Goal: Obtain resource: Obtain resource

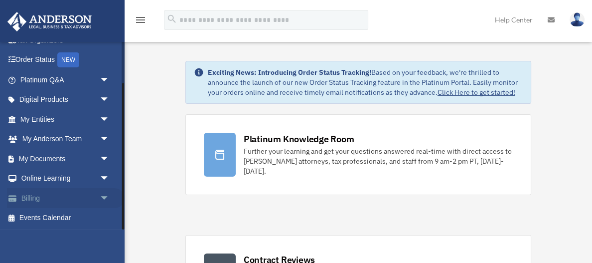
scroll to position [53, 0]
click at [102, 156] on span "arrow_drop_down" at bounding box center [110, 159] width 20 height 20
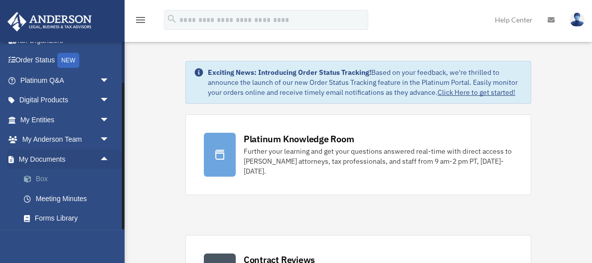
click at [81, 176] on link "Box" at bounding box center [69, 179] width 111 height 20
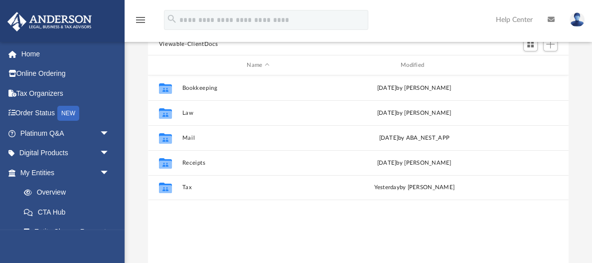
scroll to position [93, 0]
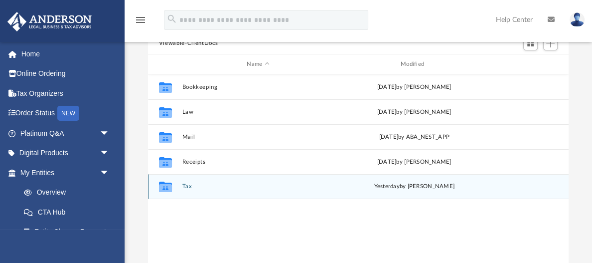
click at [186, 187] on button "Tax" at bounding box center [258, 186] width 152 height 6
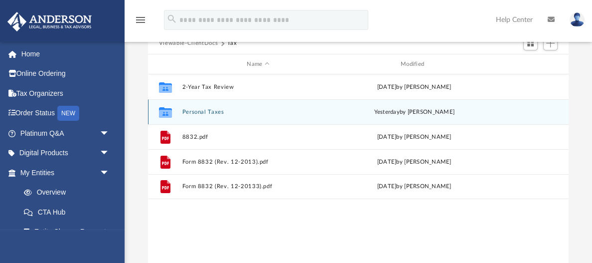
click at [198, 114] on button "Personal Taxes" at bounding box center [258, 112] width 152 height 6
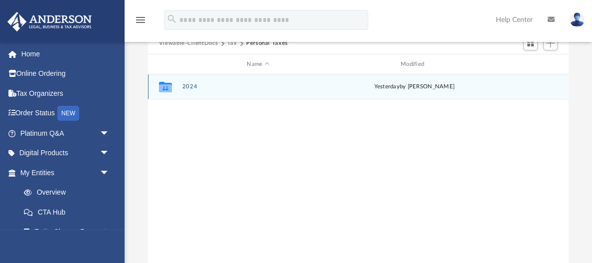
click at [191, 85] on button "2024" at bounding box center [258, 86] width 152 height 6
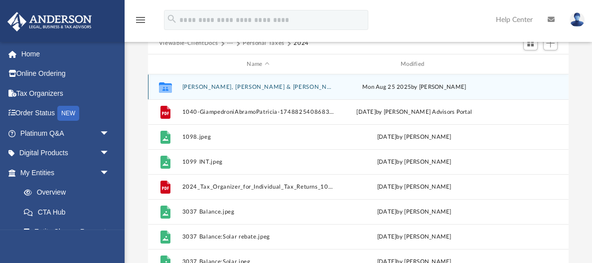
click at [191, 85] on button "Giampedroni, Abramo & Patricia" at bounding box center [258, 87] width 152 height 6
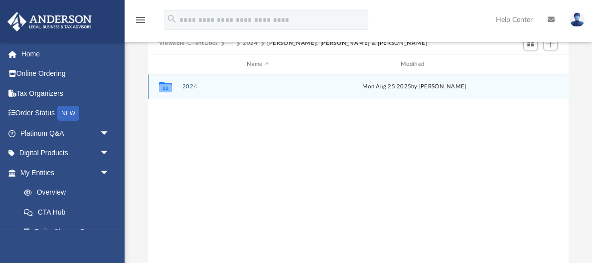
click at [191, 85] on button "2024" at bounding box center [258, 86] width 152 height 6
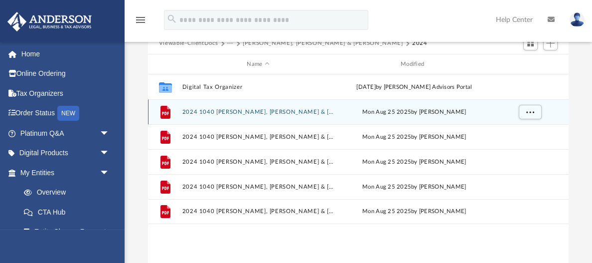
click at [211, 109] on button "2024 1040 Giampedroni, Abramo & Patricia - e-file authorization - please sign.p…" at bounding box center [258, 112] width 152 height 6
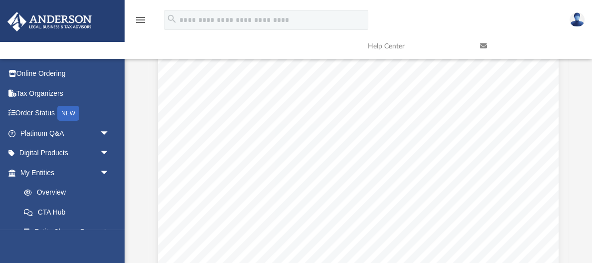
scroll to position [110, 0]
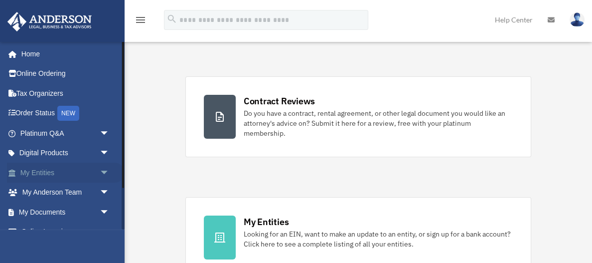
scroll to position [200, 0]
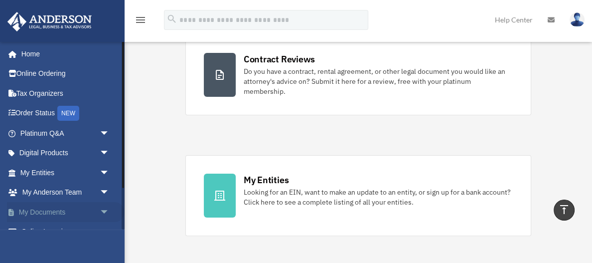
click at [103, 211] on span "arrow_drop_down" at bounding box center [110, 212] width 20 height 20
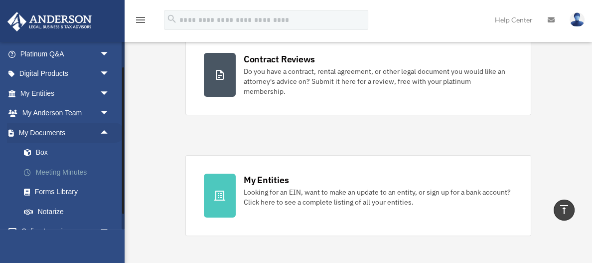
scroll to position [84, 0]
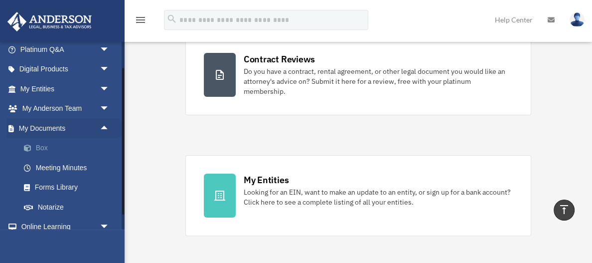
click at [46, 146] on link "Box" at bounding box center [69, 148] width 111 height 20
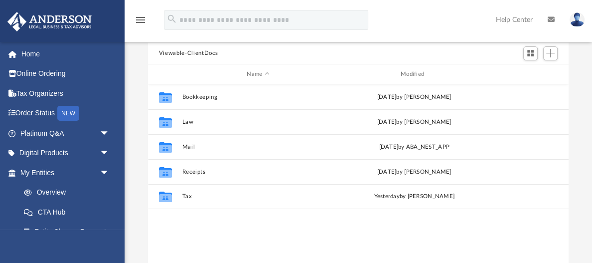
scroll to position [120, 0]
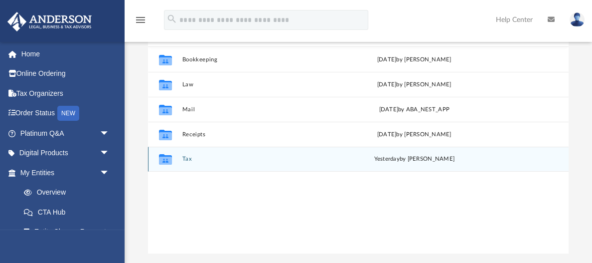
click at [186, 159] on button "Tax" at bounding box center [258, 159] width 152 height 6
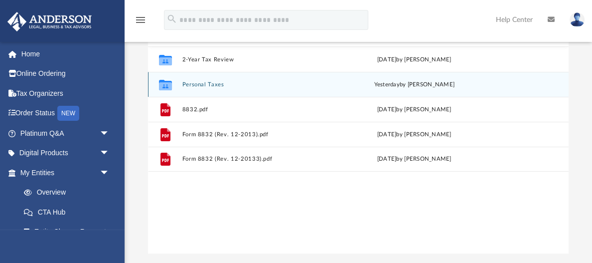
click at [207, 83] on button "Personal Taxes" at bounding box center [258, 84] width 152 height 6
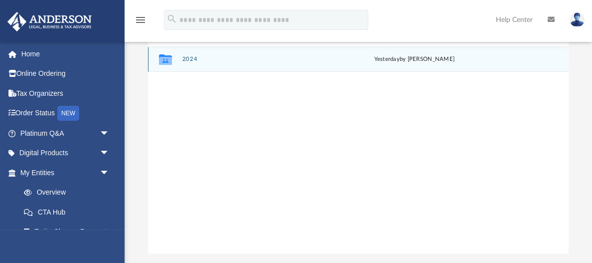
click at [192, 56] on button "2024" at bounding box center [258, 59] width 152 height 6
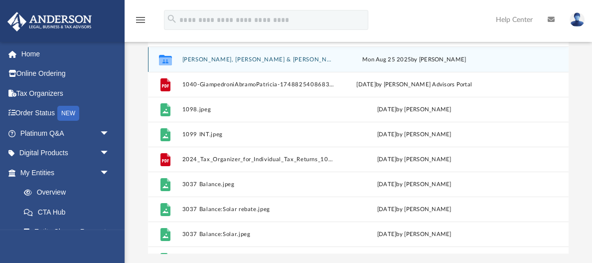
click at [222, 59] on button "Giampedroni, Abramo & Patricia" at bounding box center [258, 59] width 152 height 6
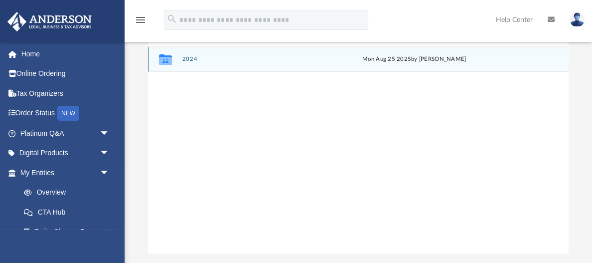
click at [222, 59] on button "2024" at bounding box center [258, 59] width 152 height 6
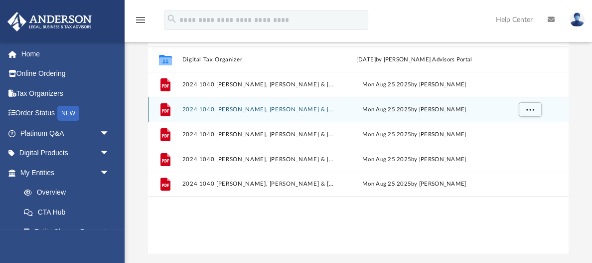
click at [229, 109] on button "2024 1040 Giampedroni, Abramo & Patricia - Filing Instructions.pdf" at bounding box center [258, 109] width 152 height 6
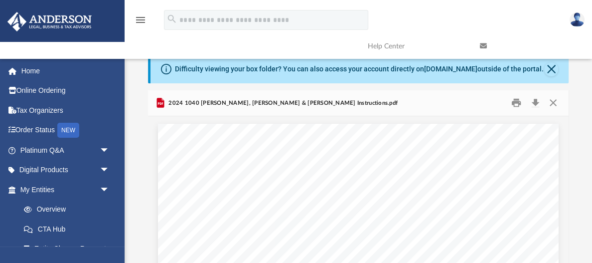
scroll to position [0, 0]
click at [552, 99] on button "Close" at bounding box center [554, 102] width 18 height 15
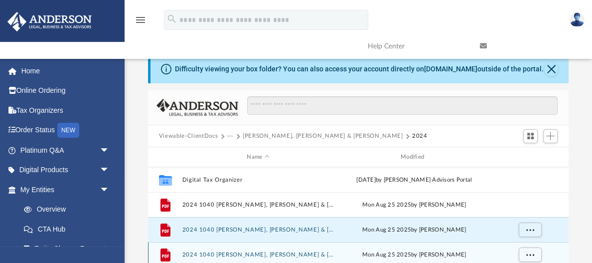
click at [292, 253] on button "2024 1040 Giampedroni, Abramo & Patricia - Form 1040-ES Estimted Tax Payment.pdf" at bounding box center [258, 254] width 152 height 6
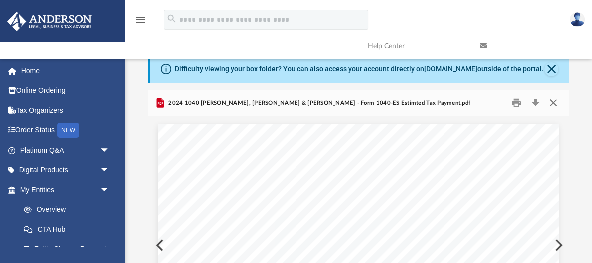
click at [554, 105] on button "Close" at bounding box center [554, 102] width 18 height 15
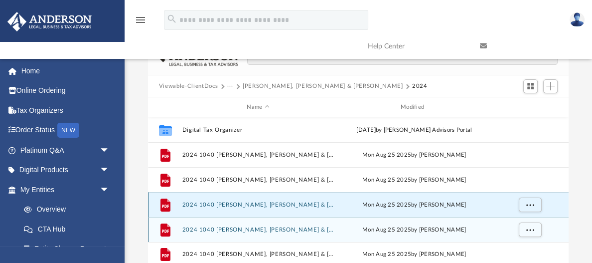
scroll to position [58, 0]
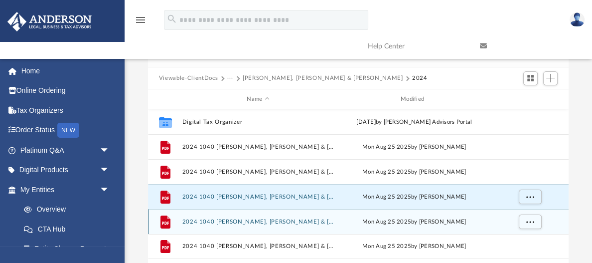
click at [282, 217] on div "File 2024 1040 Giampedroni, Abramo & Patricia - Form 1040-V Payment Voucher.pdf…" at bounding box center [358, 221] width 421 height 25
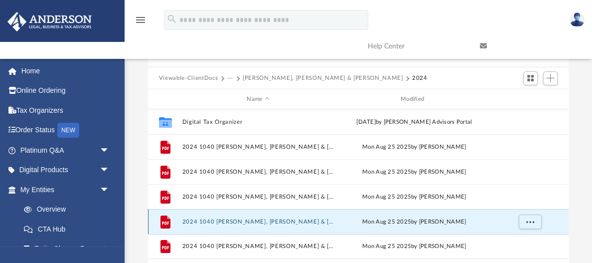
click at [288, 222] on button "2024 1040 Giampedroni, Abramo & Patricia - Form 1040-V Payment Voucher.pdf" at bounding box center [258, 221] width 152 height 6
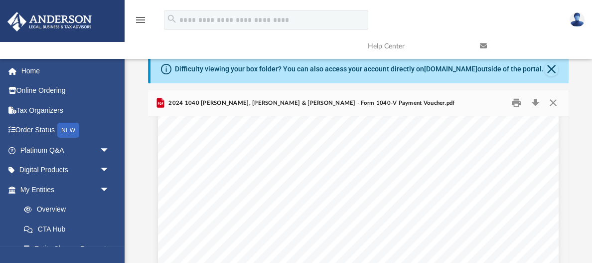
scroll to position [0, 0]
click at [550, 104] on button "Close" at bounding box center [554, 102] width 18 height 15
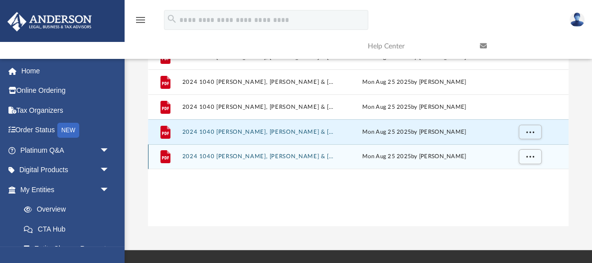
click at [228, 154] on button "2024 1040 Giampedroni, Abramo & Patricia - Review Copy.pdf" at bounding box center [258, 156] width 152 height 6
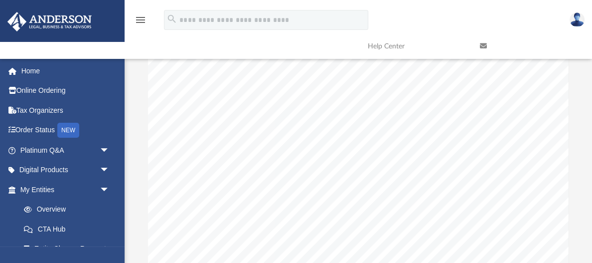
scroll to position [63379, 2]
click at [505, 45] on link at bounding box center [529, 45] width 112 height 39
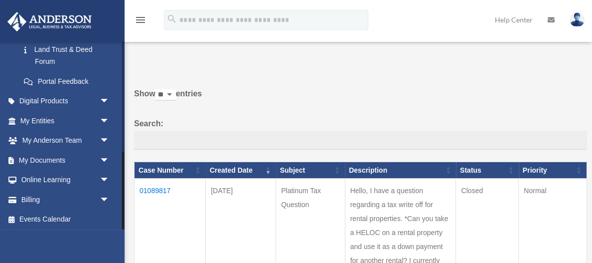
scroll to position [266, 0]
click at [105, 156] on span "arrow_drop_down" at bounding box center [110, 160] width 20 height 20
click at [48, 172] on link "Box" at bounding box center [69, 180] width 111 height 20
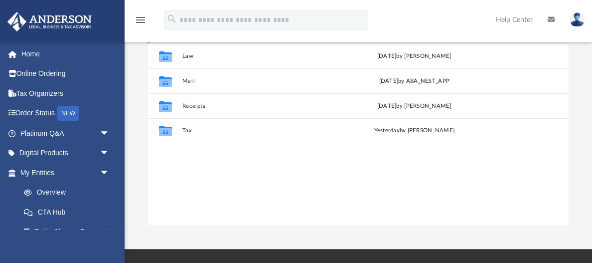
scroll to position [151, 0]
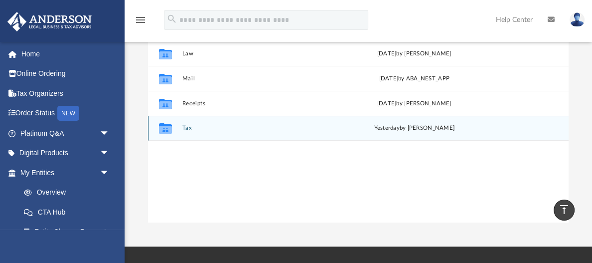
click at [191, 129] on button "Tax" at bounding box center [258, 128] width 152 height 6
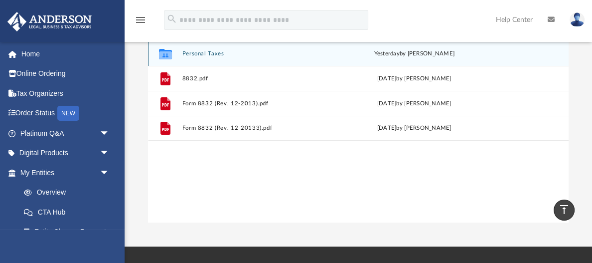
click at [209, 52] on button "Personal Taxes" at bounding box center [258, 53] width 152 height 6
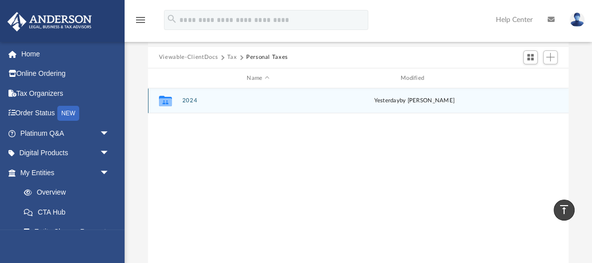
scroll to position [77, 0]
click at [198, 102] on button "2024" at bounding box center [258, 102] width 152 height 6
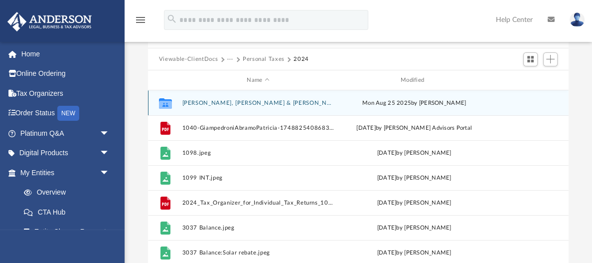
click at [198, 103] on button "[PERSON_NAME], [PERSON_NAME] & [PERSON_NAME]" at bounding box center [258, 103] width 152 height 6
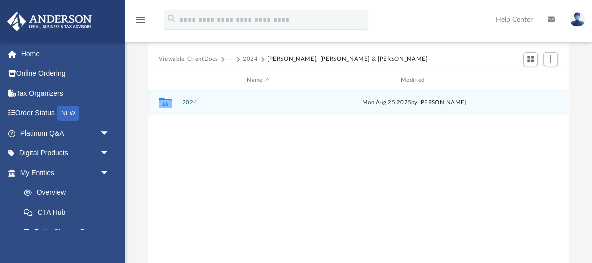
click at [198, 103] on button "2024" at bounding box center [258, 102] width 152 height 6
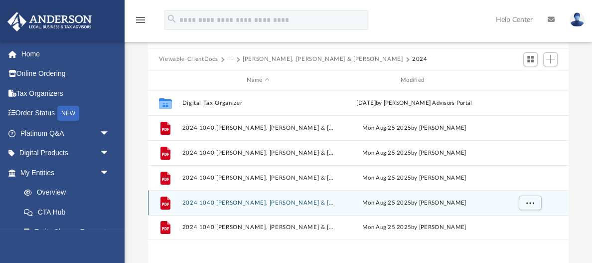
click at [260, 201] on button "2024 1040 [PERSON_NAME], [PERSON_NAME] & [PERSON_NAME] - Form 1040-V Payment Vo…" at bounding box center [258, 202] width 152 height 6
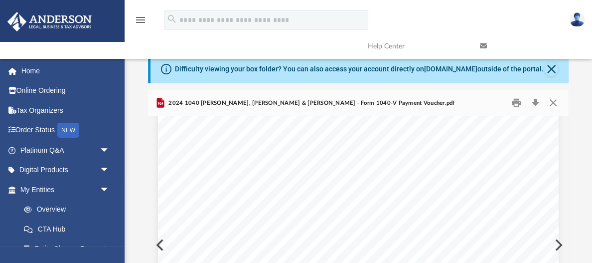
scroll to position [98, 0]
click at [553, 100] on button "Close" at bounding box center [554, 102] width 18 height 15
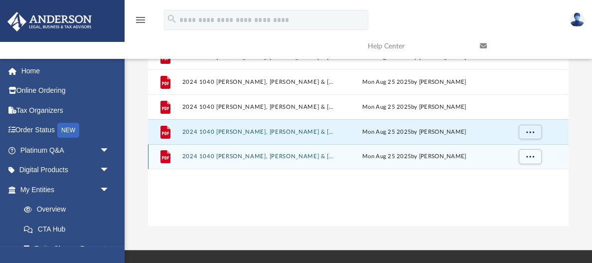
click at [292, 156] on button "2024 1040 Giampedroni, Abramo & Patricia - Review Copy.pdf" at bounding box center [258, 156] width 152 height 6
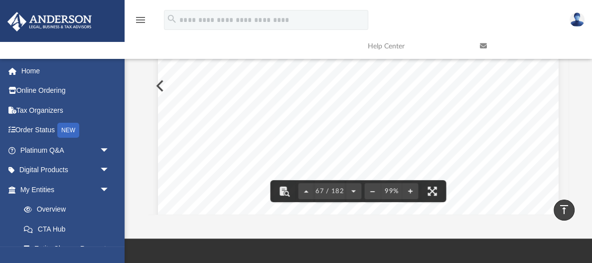
scroll to position [33085, 0]
